Goal: Contribute content: Contribute content

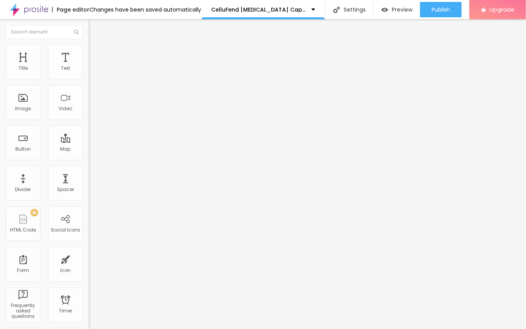
click at [89, 66] on span "Add image" at bounding box center [105, 63] width 32 height 7
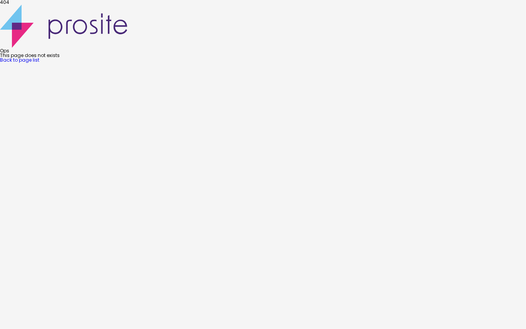
click at [39, 63] on link "Back to page list" at bounding box center [19, 60] width 39 height 7
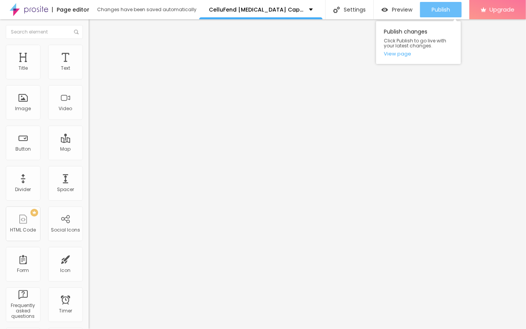
click at [439, 7] on span "Publish" at bounding box center [440, 10] width 18 height 6
click at [438, 10] on span "Publish" at bounding box center [440, 10] width 18 height 6
